Goal: Understand site structure: Grasp the organization and layout of the website

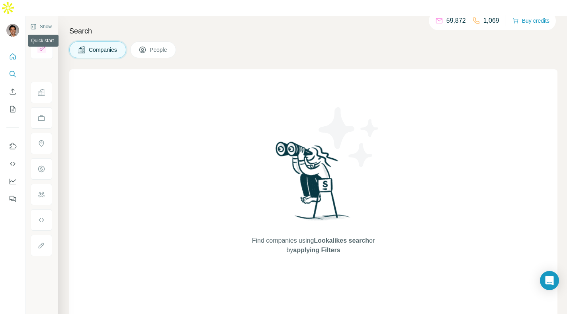
click at [13, 53] on icon "Quick start" at bounding box center [13, 57] width 8 height 8
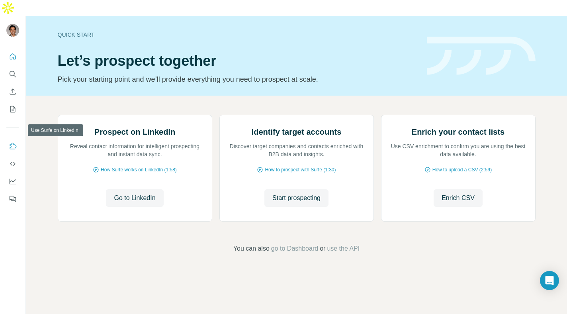
click at [10, 142] on icon "Use Surfe on LinkedIn" at bounding box center [13, 146] width 8 height 8
